Goal: Check status

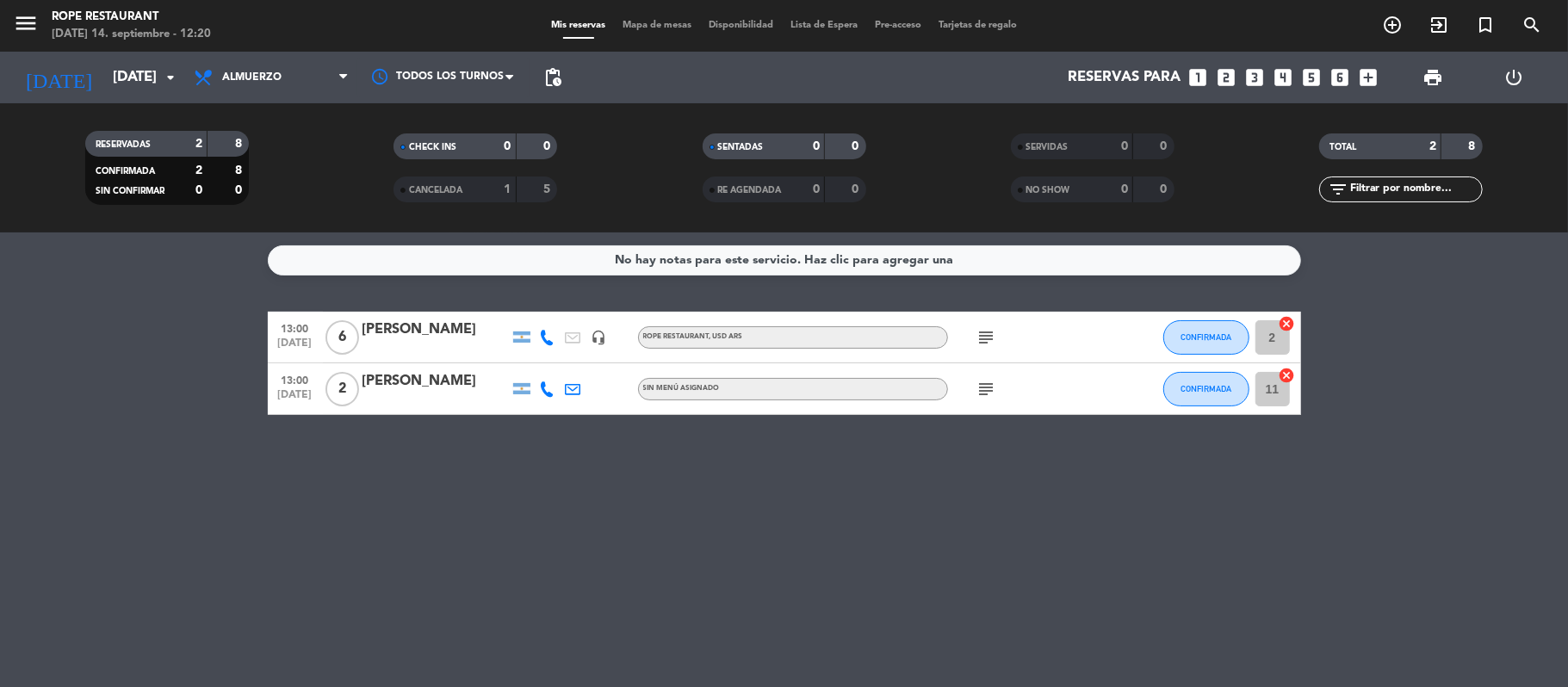
click at [992, 387] on icon "subject" at bounding box center [986, 389] width 20 height 20
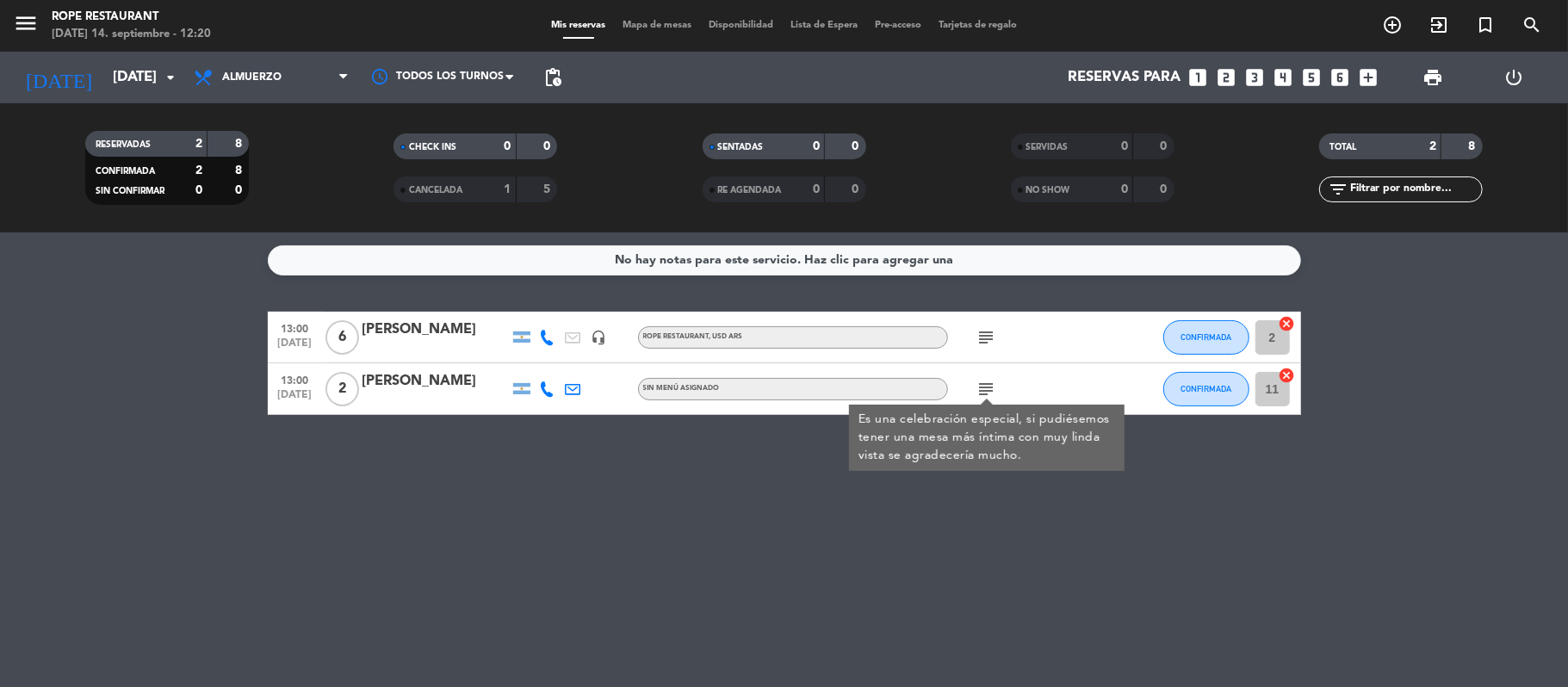
click at [992, 387] on icon "subject" at bounding box center [986, 389] width 20 height 20
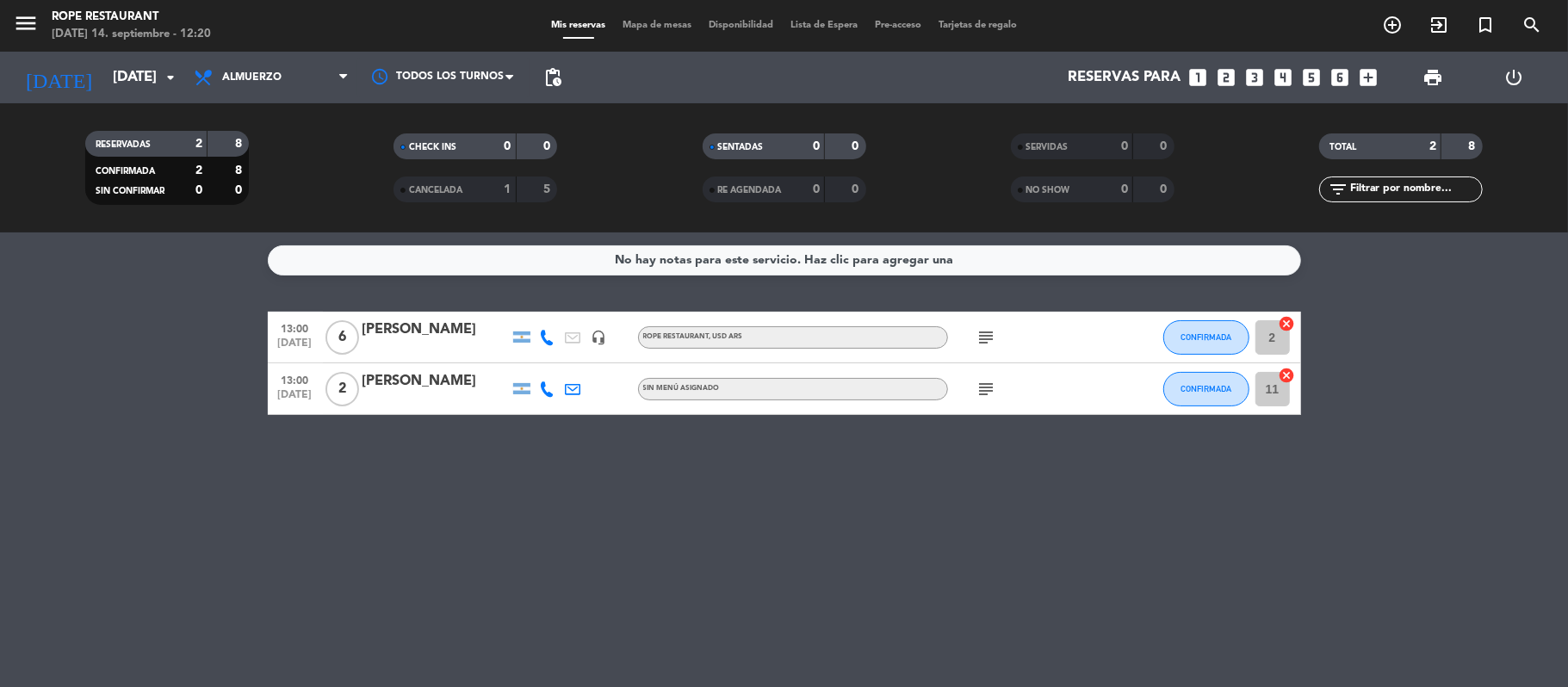
click at [974, 339] on span "subject" at bounding box center [987, 338] width 26 height 20
click at [980, 338] on icon "subject" at bounding box center [986, 338] width 20 height 20
click at [985, 336] on icon "subject" at bounding box center [986, 338] width 20 height 20
click at [195, 353] on bookings-row "13:00 [DATE] 6 canzian [PERSON_NAME] headset_mic ROPE RESTAURANT , USD ARS subj…" at bounding box center [784, 363] width 1568 height 103
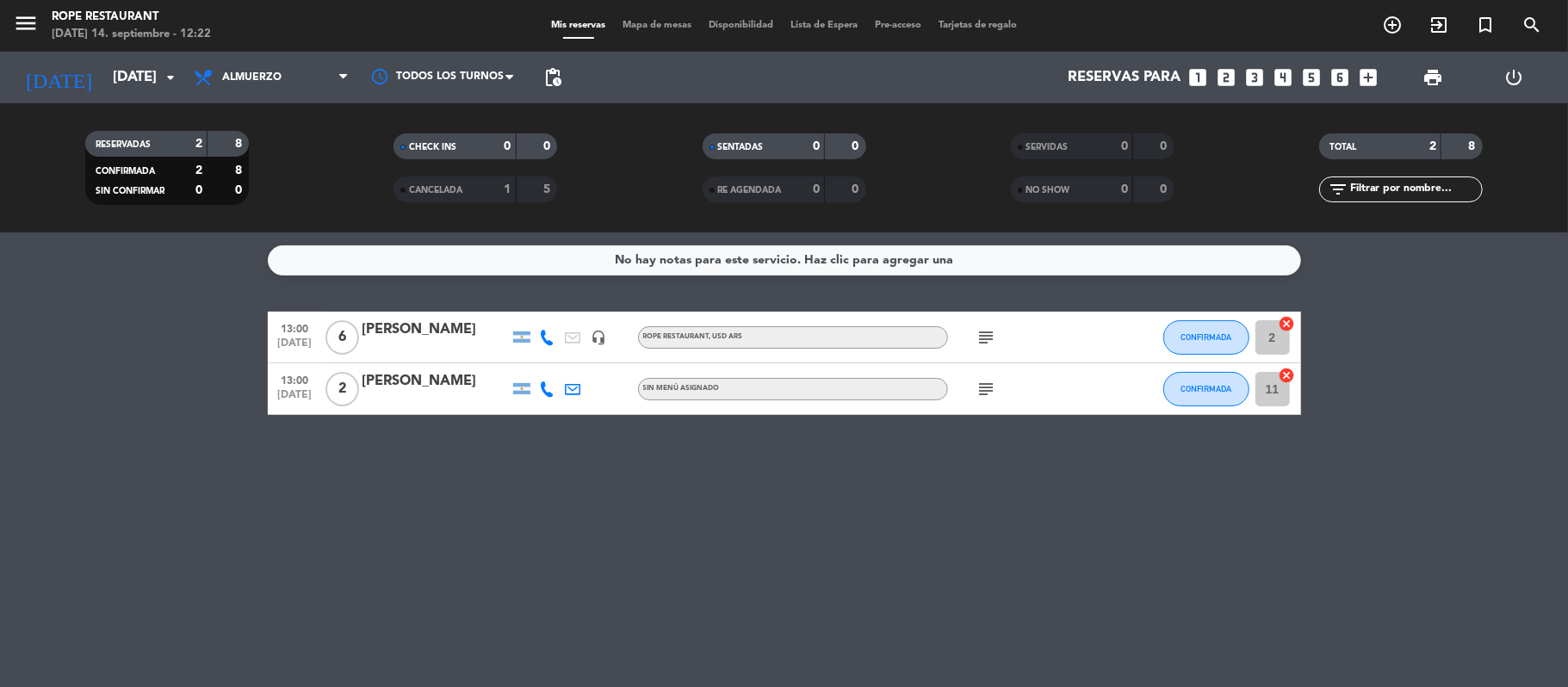
click at [195, 353] on bookings-row "13:00 [DATE] 6 canzian [PERSON_NAME] headset_mic ROPE RESTAURANT , USD ARS subj…" at bounding box center [784, 363] width 1568 height 103
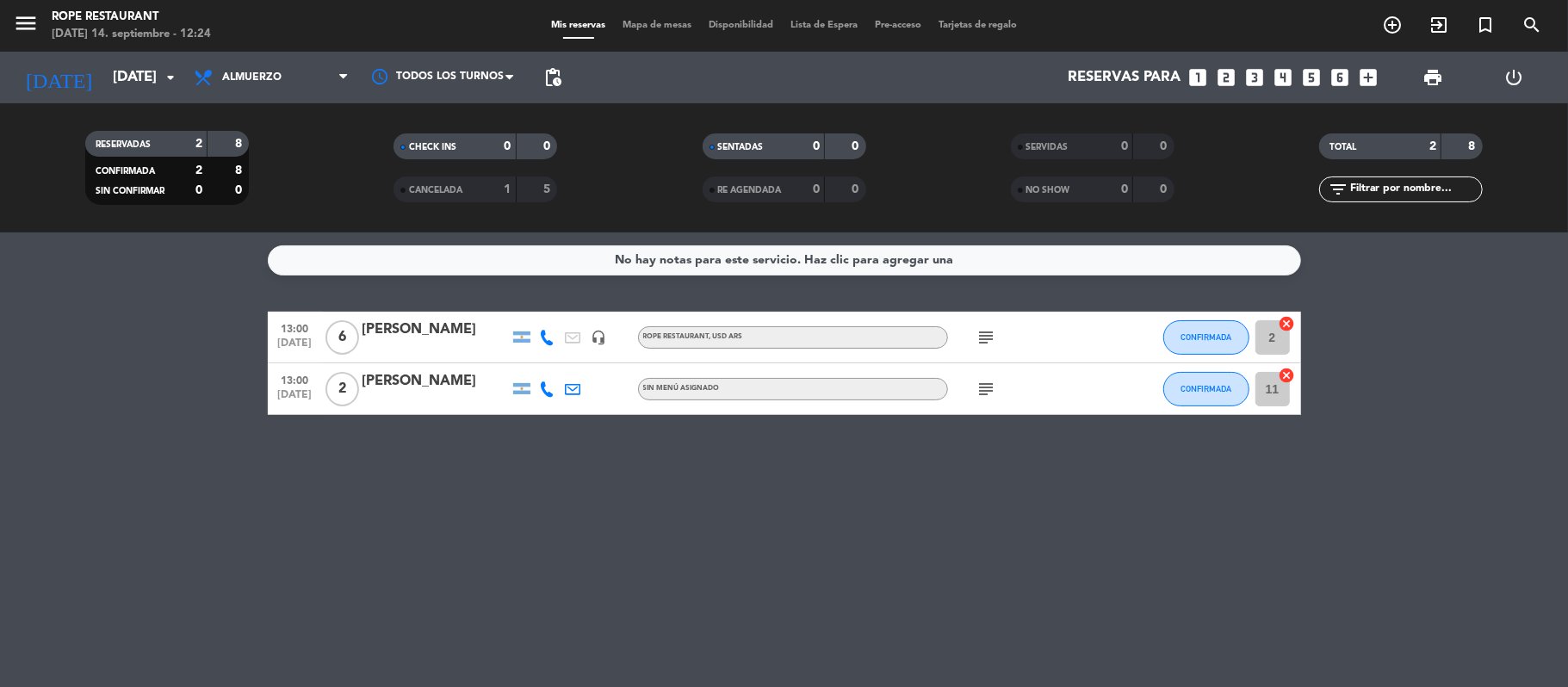
click at [195, 353] on bookings-row "13:00 [DATE] 6 canzian [PERSON_NAME] headset_mic ROPE RESTAURANT , USD ARS subj…" at bounding box center [784, 363] width 1568 height 103
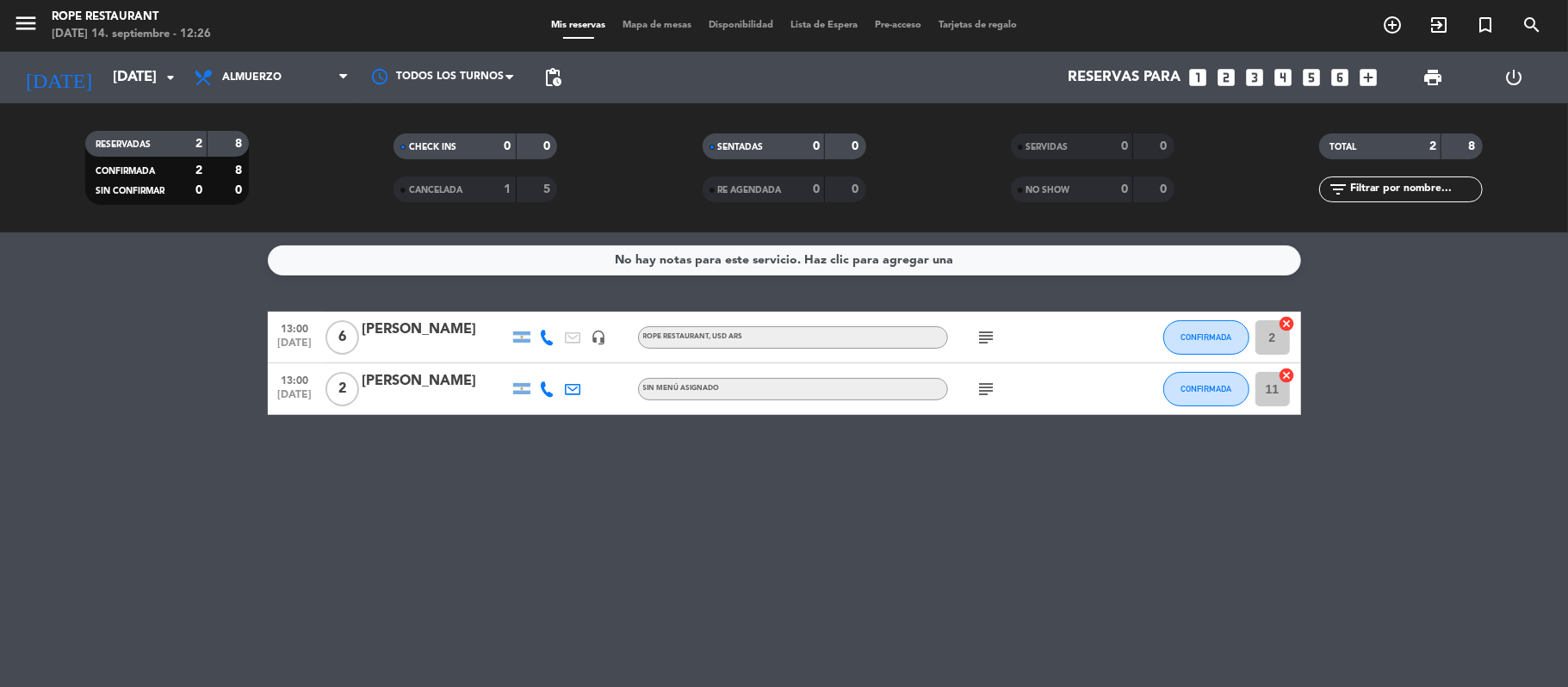
click at [195, 353] on bookings-row "13:00 [DATE] 6 canzian [PERSON_NAME] headset_mic ROPE RESTAURANT , USD ARS subj…" at bounding box center [784, 363] width 1568 height 103
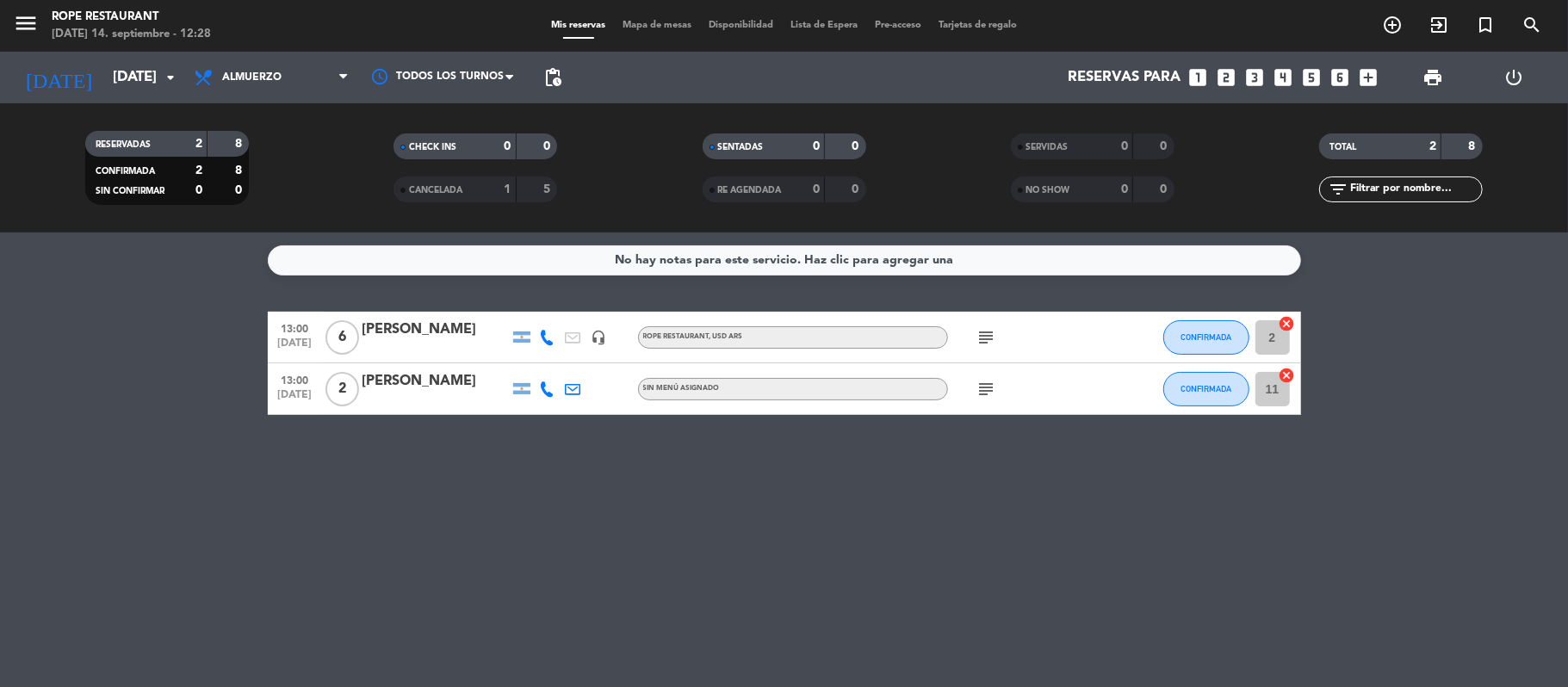
click at [974, 387] on span "subject" at bounding box center [987, 389] width 26 height 20
click at [985, 393] on icon "subject" at bounding box center [986, 389] width 20 height 20
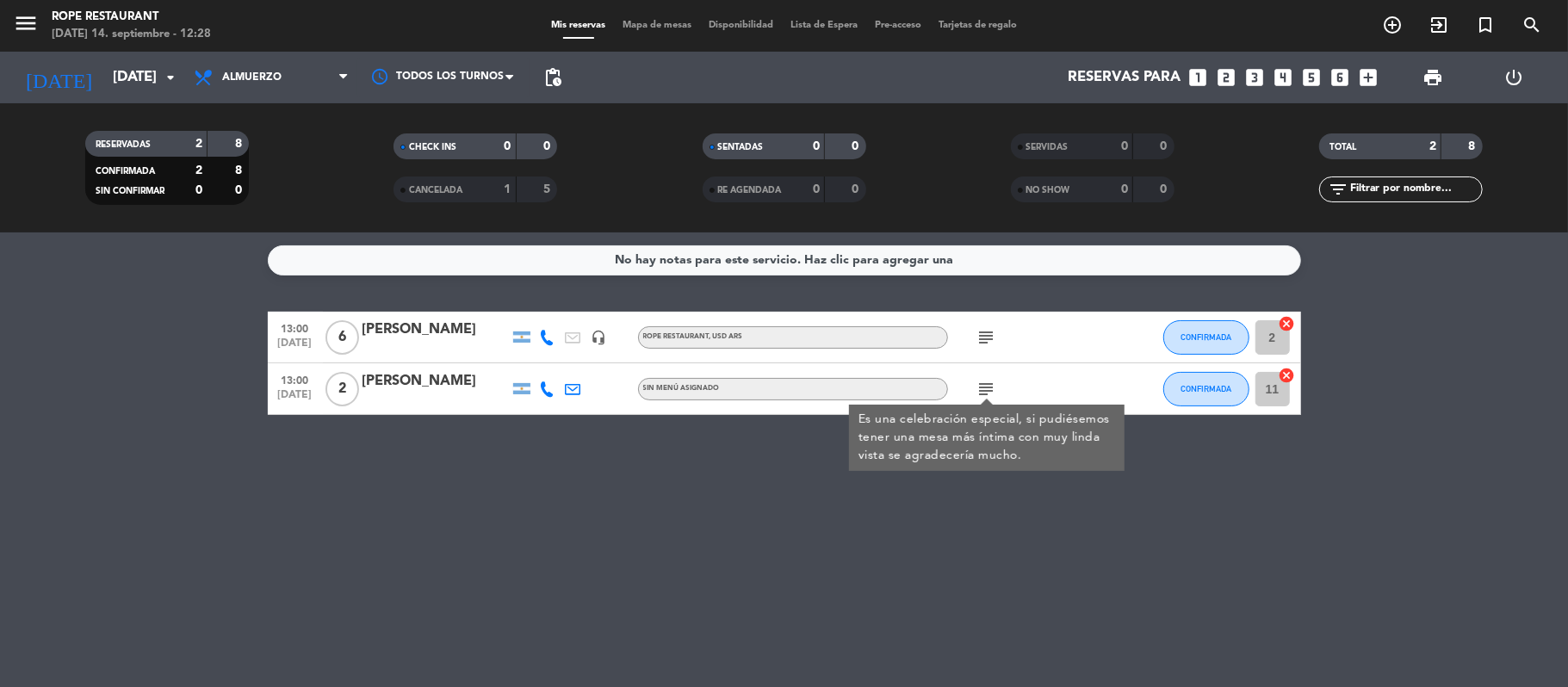
click at [985, 393] on icon "subject" at bounding box center [986, 389] width 20 height 20
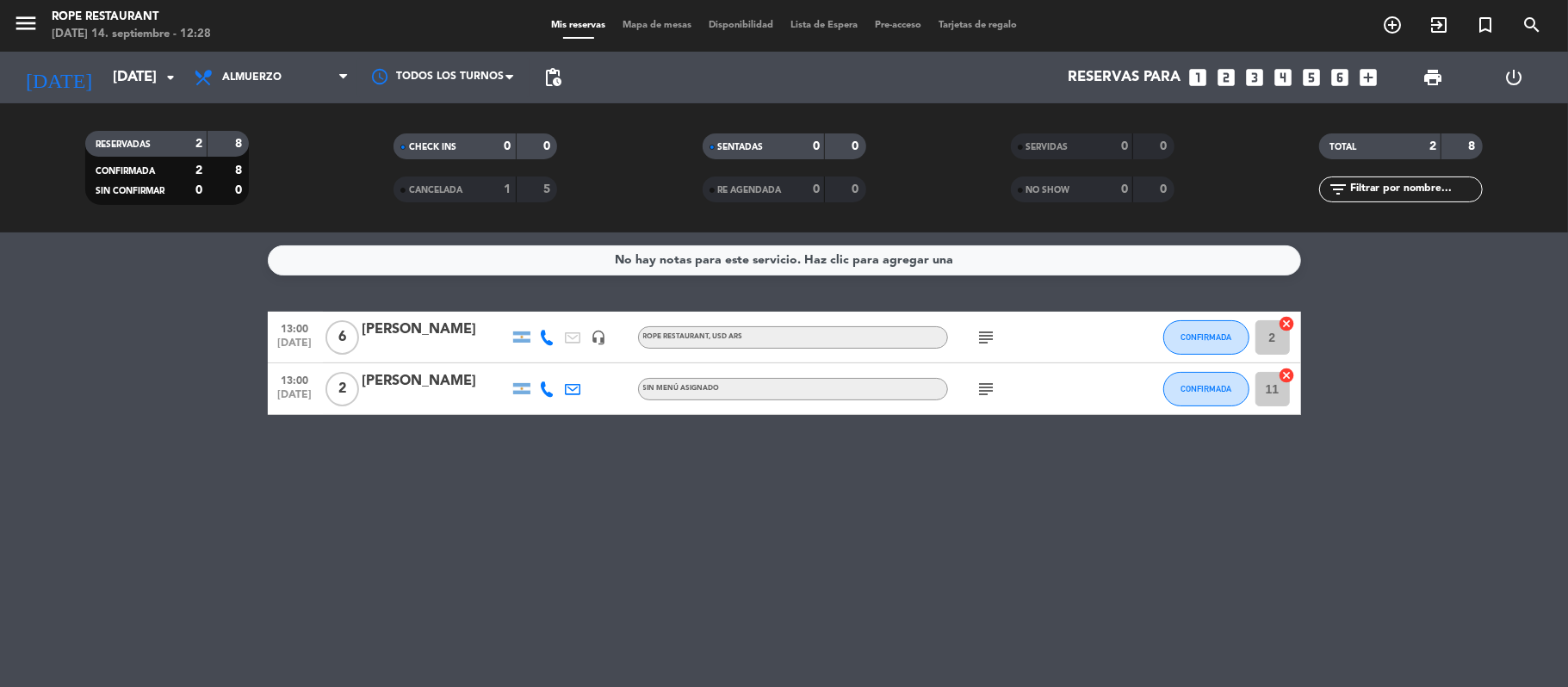
click at [986, 393] on icon "subject" at bounding box center [986, 389] width 20 height 20
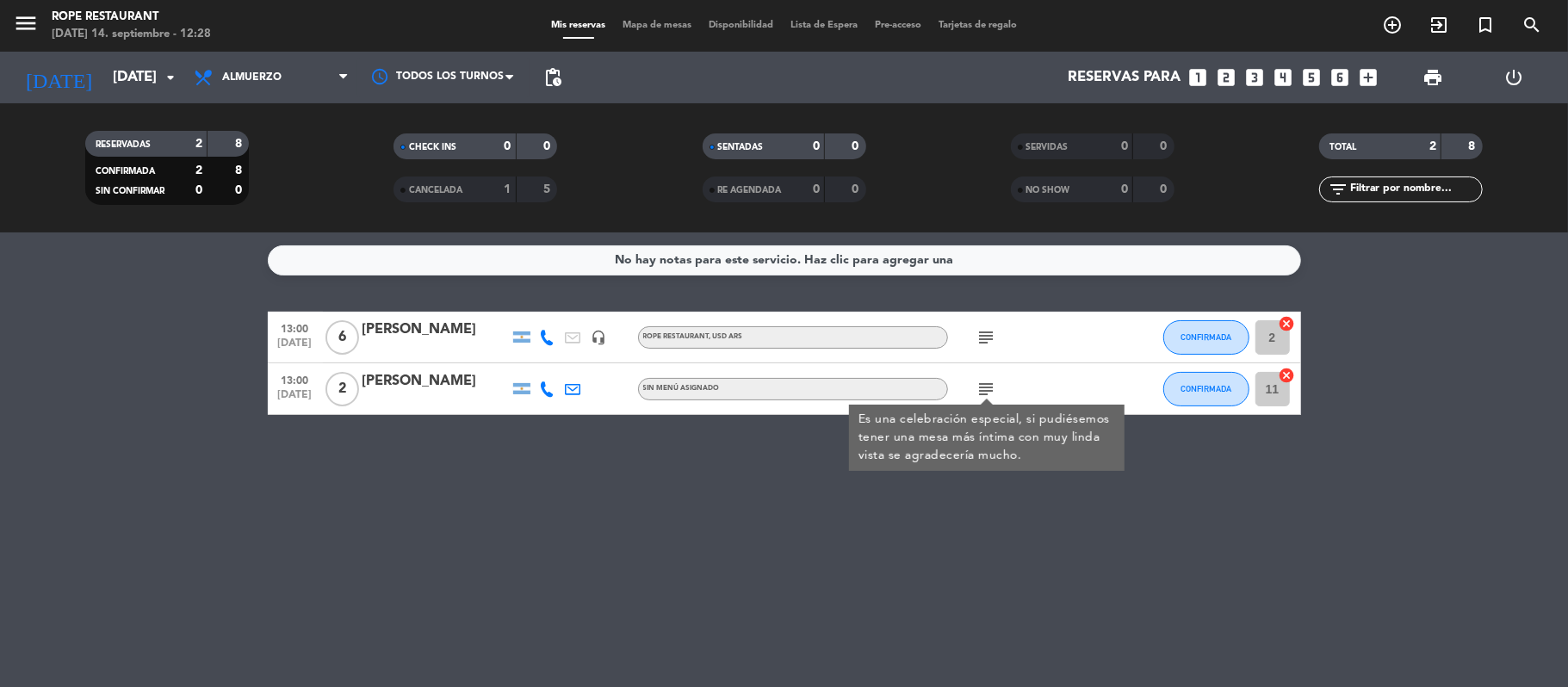
click at [987, 393] on icon "subject" at bounding box center [986, 389] width 20 height 20
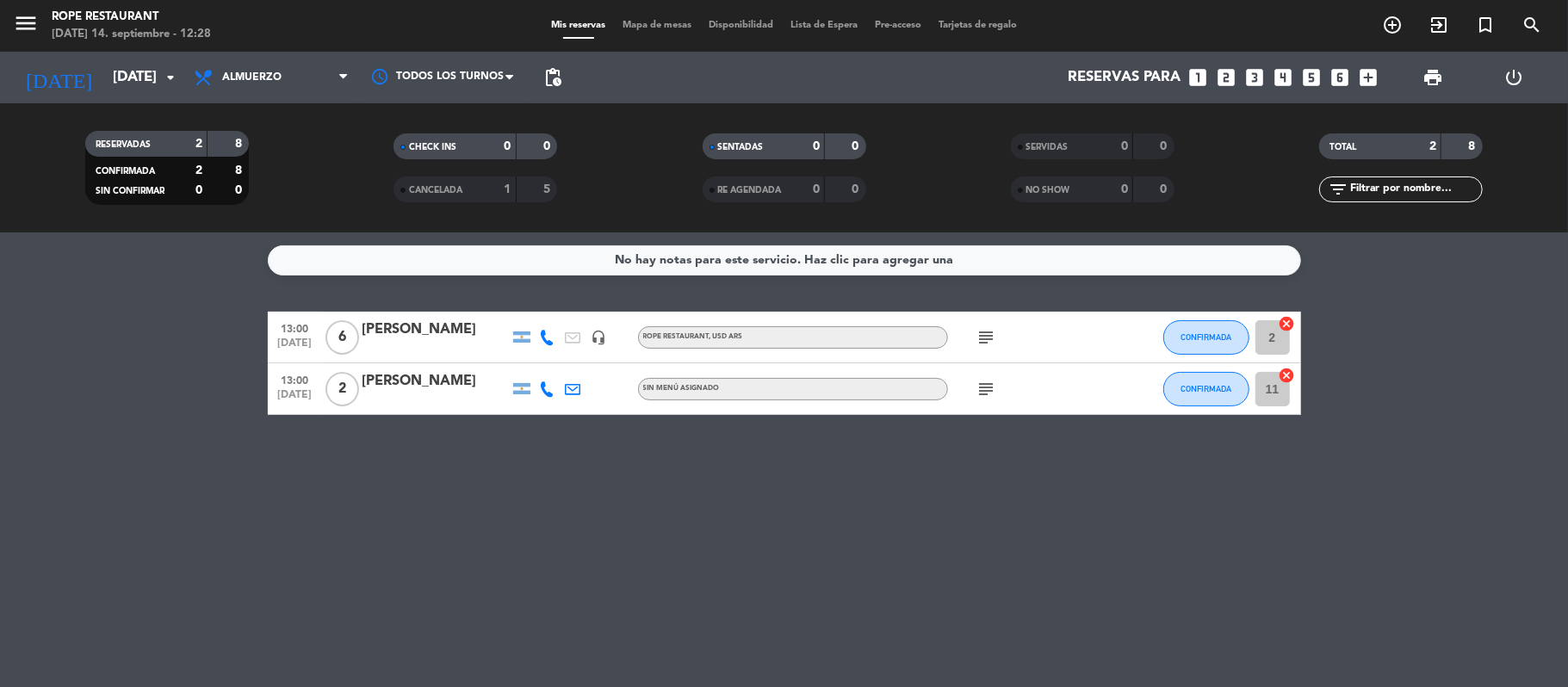
click at [987, 393] on icon "subject" at bounding box center [986, 389] width 20 height 20
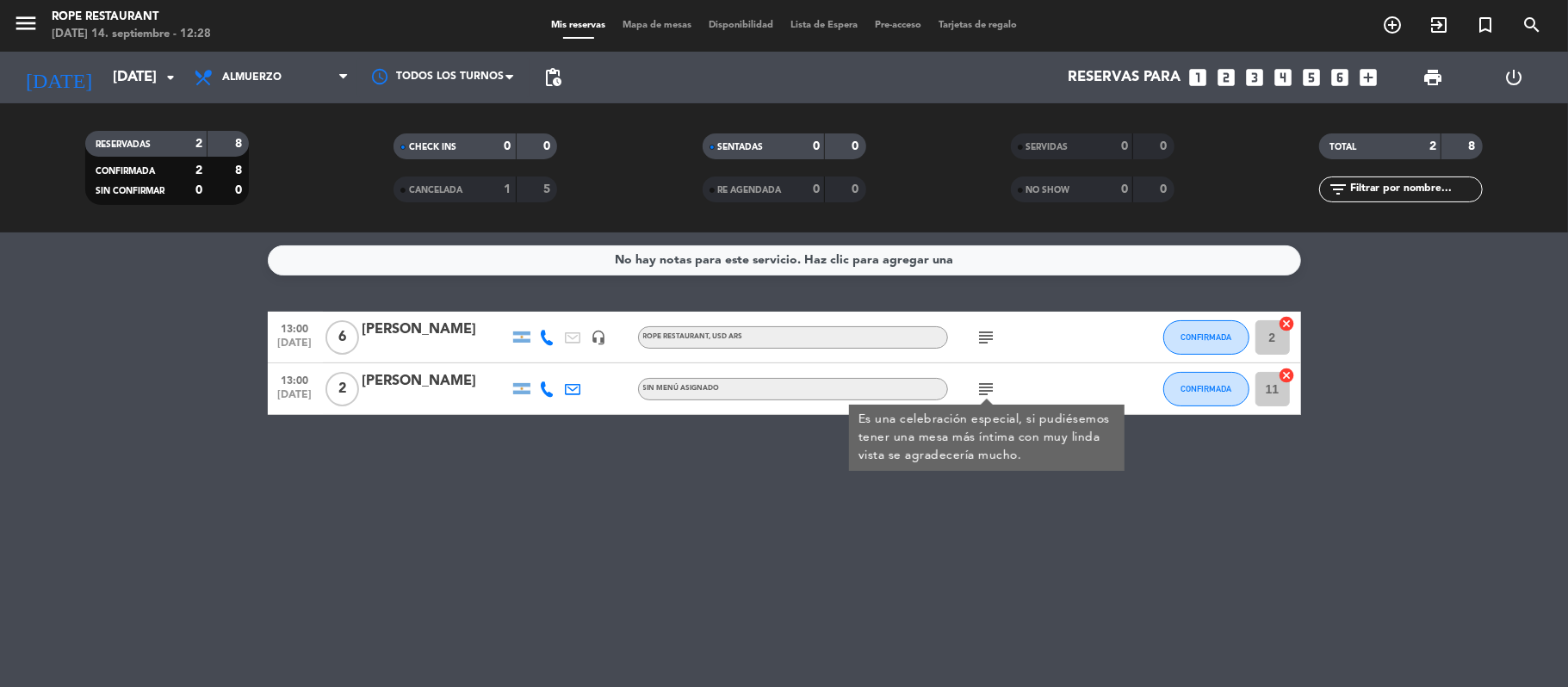
click at [987, 393] on icon "subject" at bounding box center [986, 389] width 20 height 20
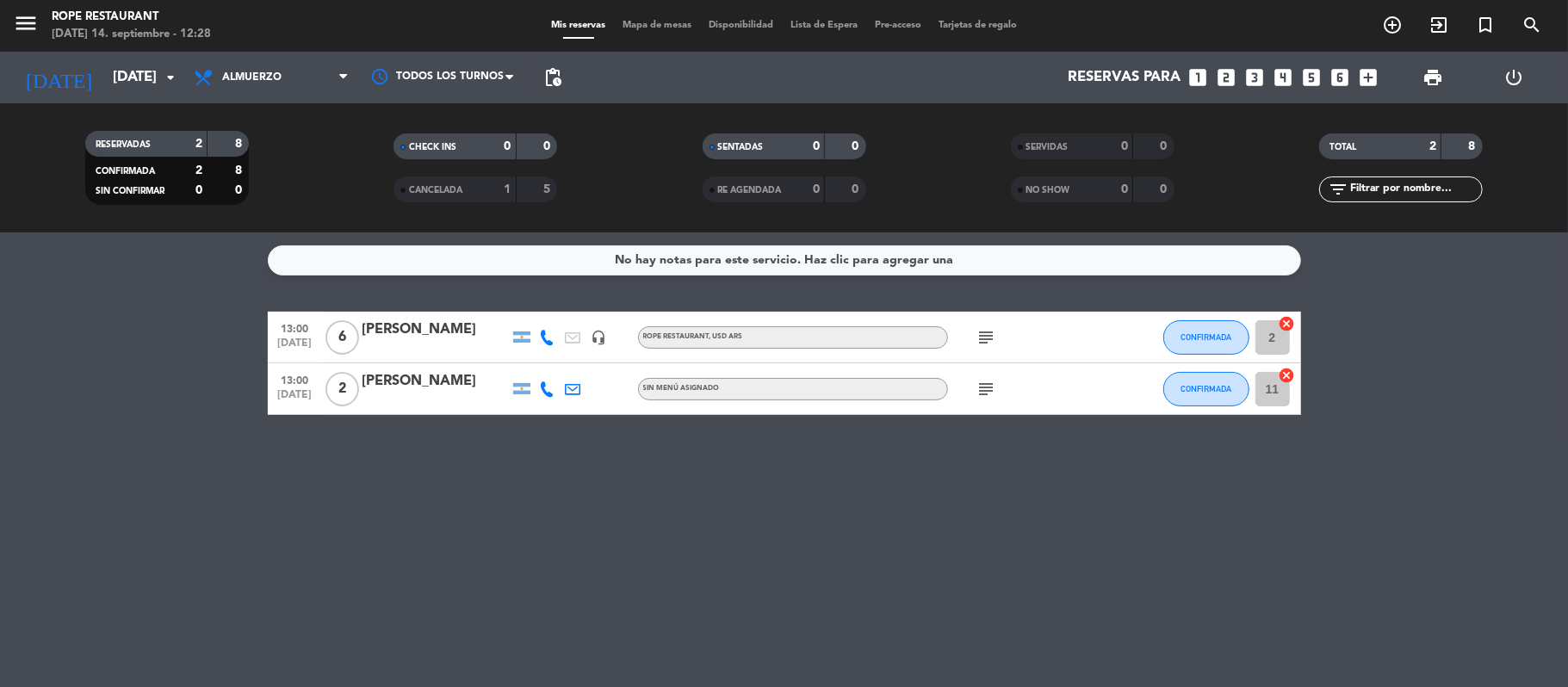
click at [987, 393] on icon "subject" at bounding box center [986, 389] width 20 height 20
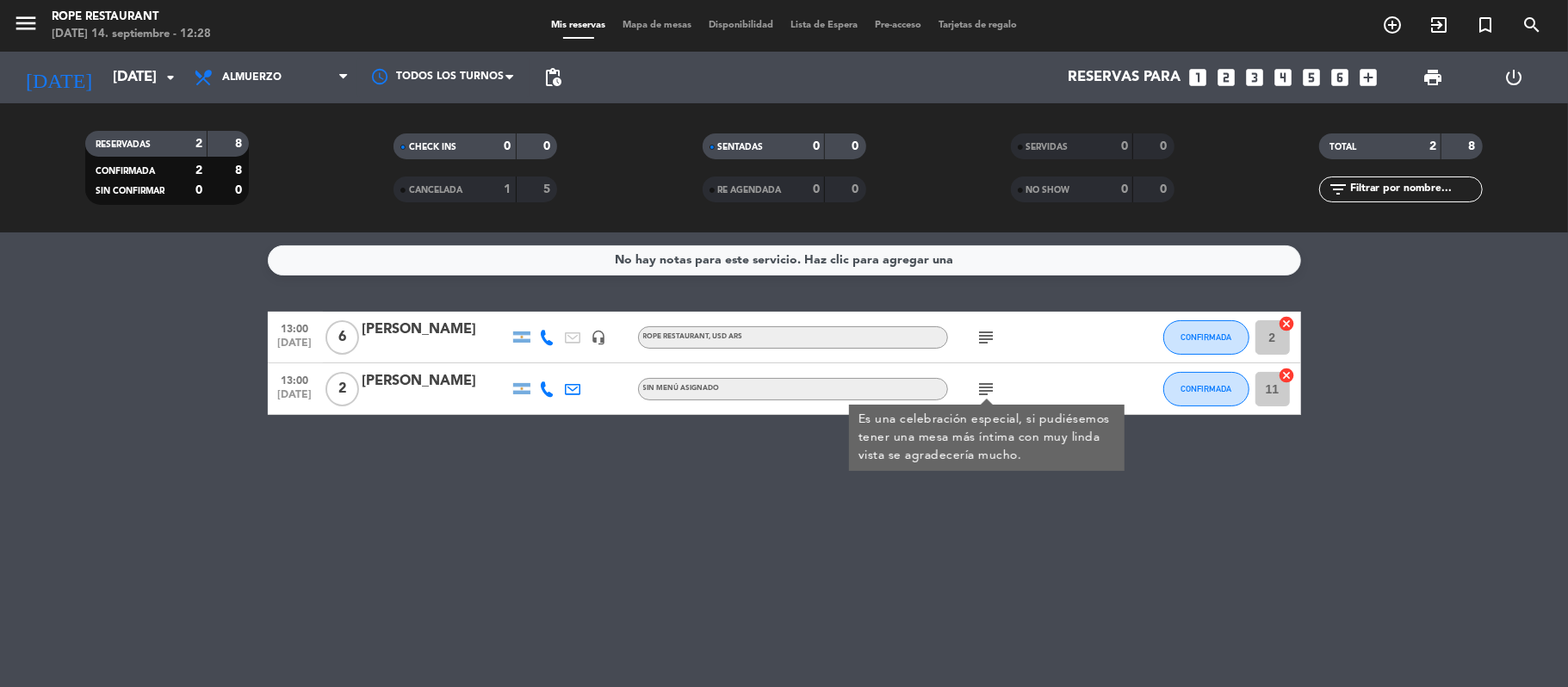
click at [987, 393] on icon "subject" at bounding box center [986, 389] width 20 height 20
